Goal: Check status: Check status

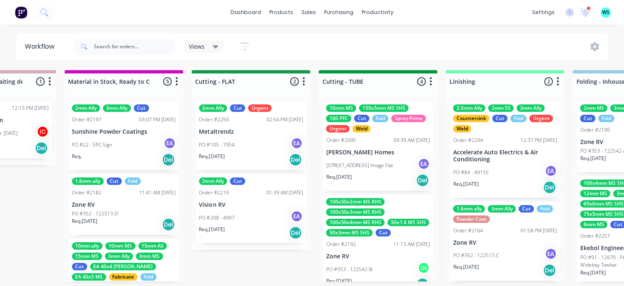
scroll to position [244, 0]
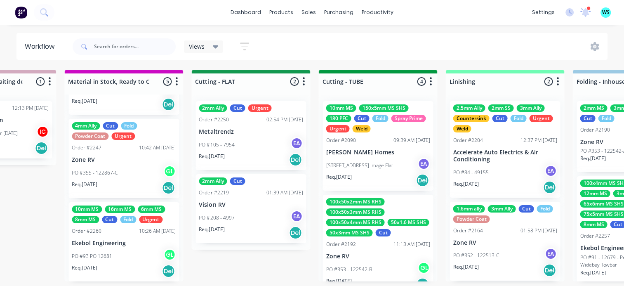
click at [240, 137] on div "PO #105 - 7954 EA" at bounding box center [251, 145] width 104 height 16
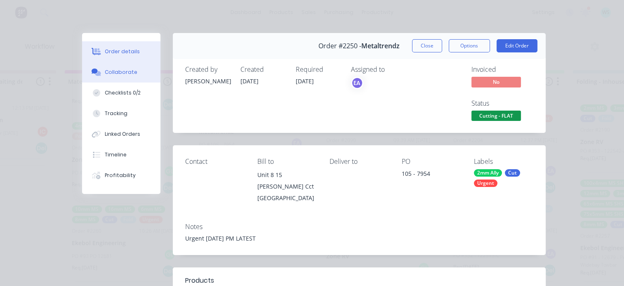
click at [139, 75] on button "Collaborate" at bounding box center [121, 72] width 78 height 21
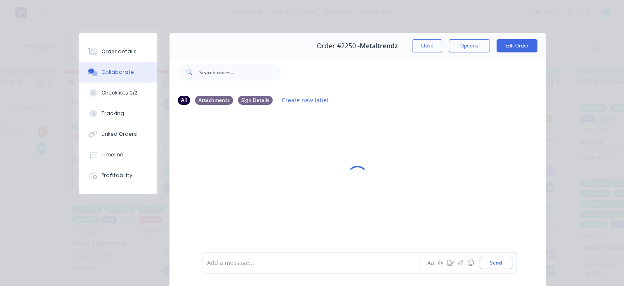
click at [268, 267] on div "Add a message..." at bounding box center [313, 262] width 212 height 12
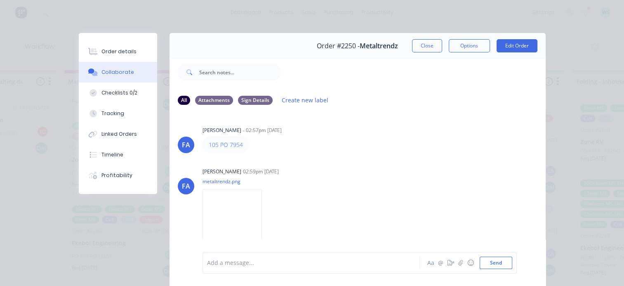
scroll to position [167, 0]
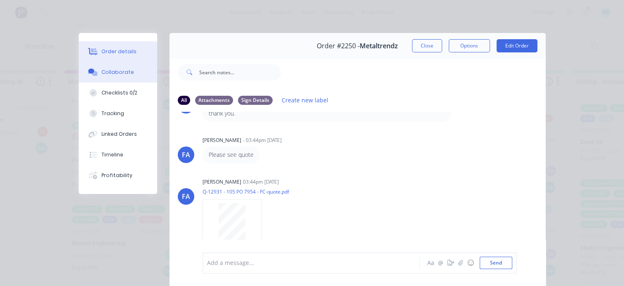
click at [115, 49] on div "Order details" at bounding box center [118, 51] width 35 height 7
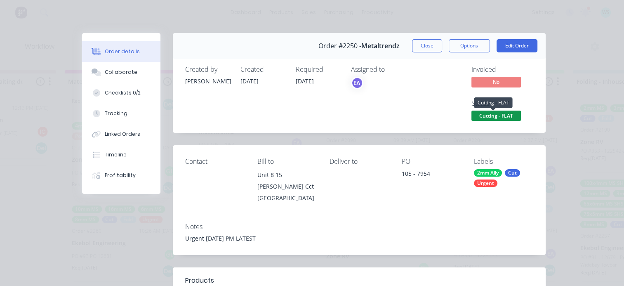
click at [493, 115] on span "Cutting - FLAT" at bounding box center [495, 115] width 49 height 10
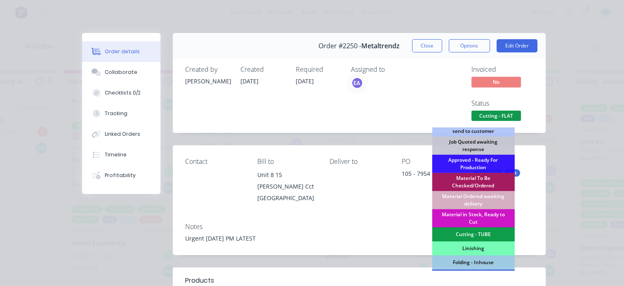
scroll to position [206, 0]
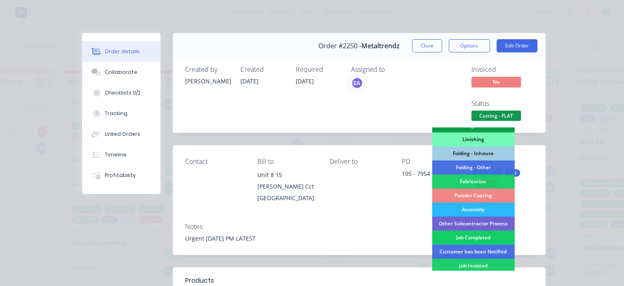
click at [460, 237] on div "Job Completed" at bounding box center [473, 237] width 82 height 14
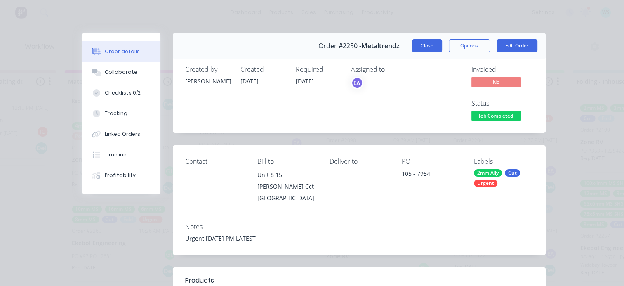
click at [424, 51] on button "Close" at bounding box center [427, 45] width 30 height 13
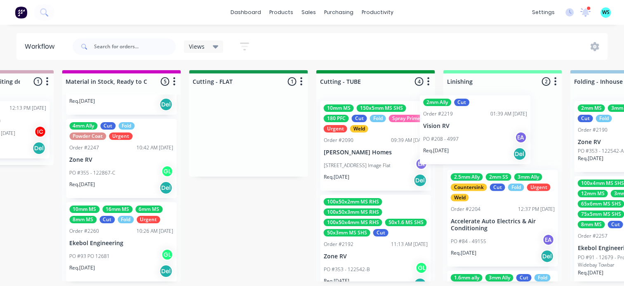
drag, startPoint x: 446, startPoint y: 128, endPoint x: 477, endPoint y: 125, distance: 30.7
click at [477, 125] on div "Submitted 14 Status colour #273444 hex #273444 Save Cancel Summaries Total orde…" at bounding box center [285, 175] width 3288 height 211
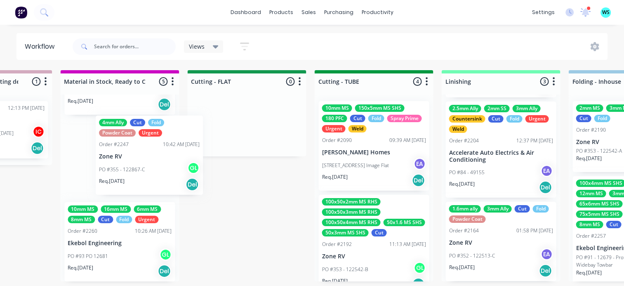
scroll to position [2, 1353]
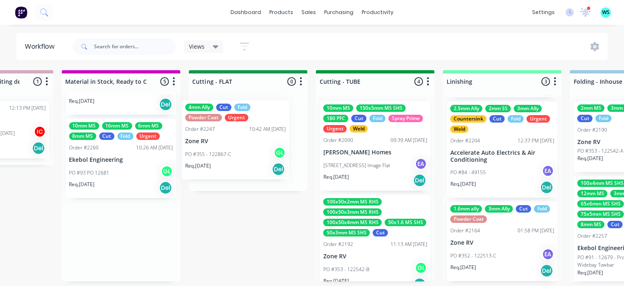
drag, startPoint x: 94, startPoint y: 164, endPoint x: 215, endPoint y: 143, distance: 122.6
click at [215, 145] on div "Submitted 14 Status colour #273444 hex #273444 Save Cancel Summaries Total orde…" at bounding box center [285, 175] width 3288 height 211
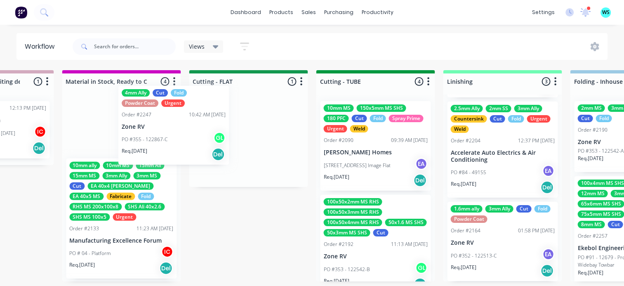
scroll to position [159, 0]
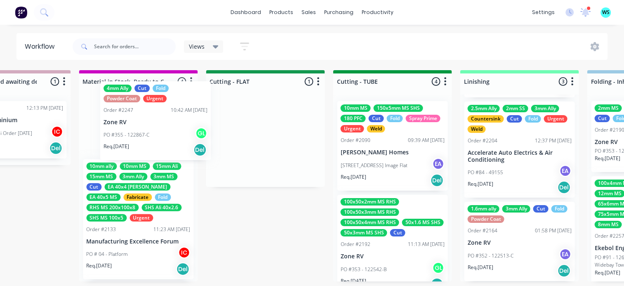
drag, startPoint x: 111, startPoint y: 167, endPoint x: 54, endPoint y: 155, distance: 57.6
click at [54, 155] on div "Submitted 14 Status colour #273444 hex #273444 Save Cancel Summaries Total orde…" at bounding box center [302, 175] width 3288 height 211
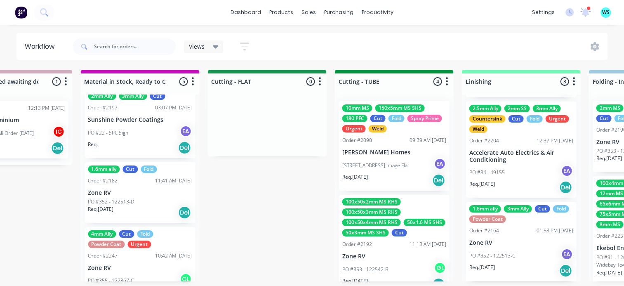
scroll to position [0, 0]
